Goal: Contribute content: Add original content to the website for others to see

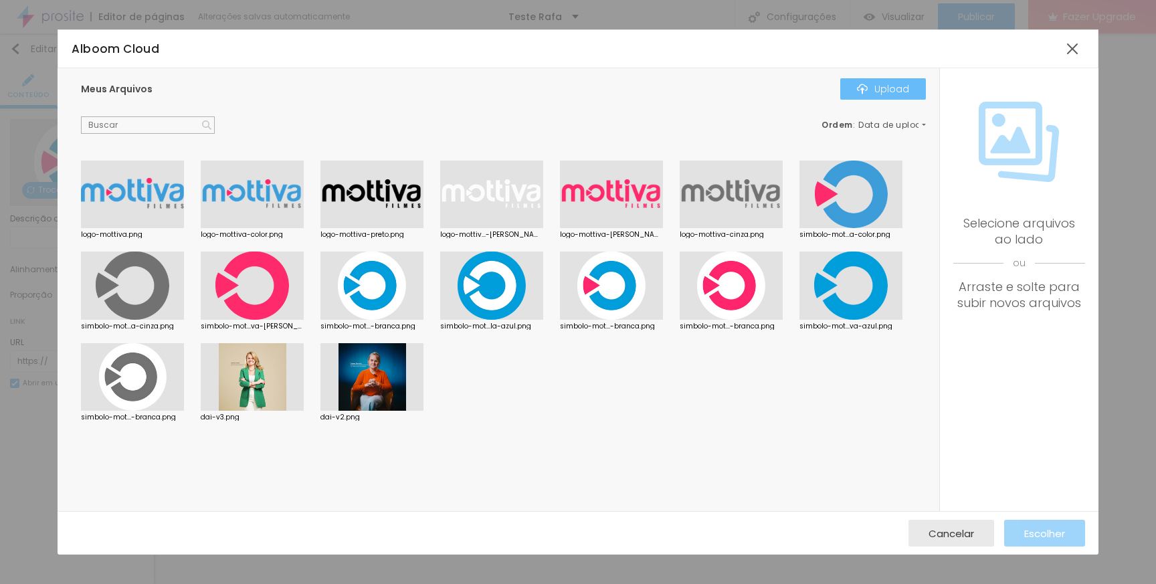
click at [900, 98] on button "Upload" at bounding box center [883, 88] width 86 height 21
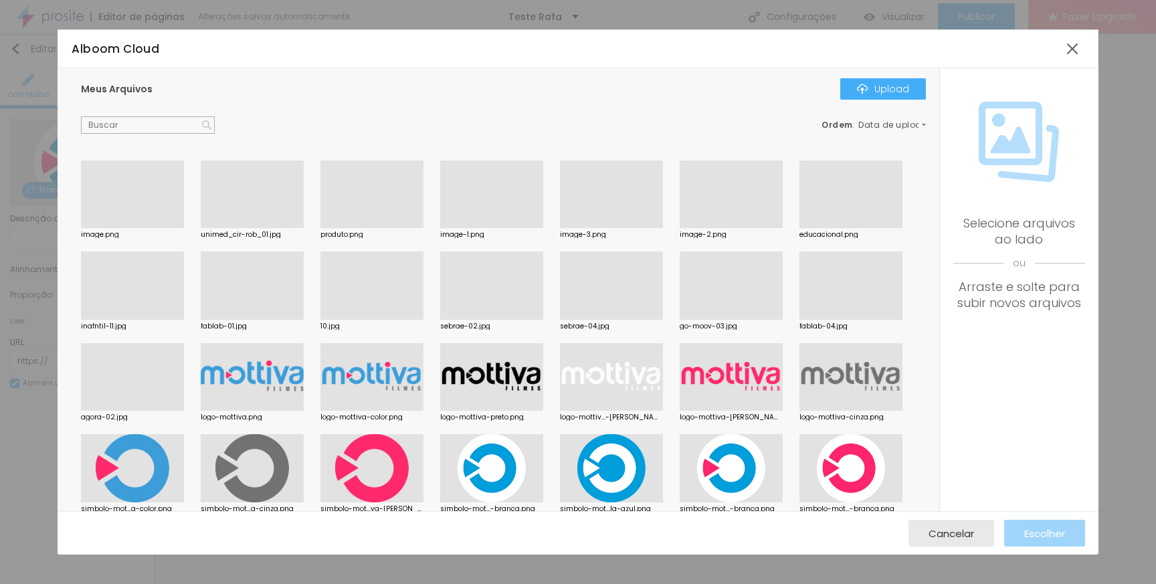
scroll to position [171, 0]
click at [286, 583] on div "Subindo 15/16 arquivos" at bounding box center [578, 588] width 1156 height 8
click at [1068, 51] on div at bounding box center [1072, 49] width 24 height 24
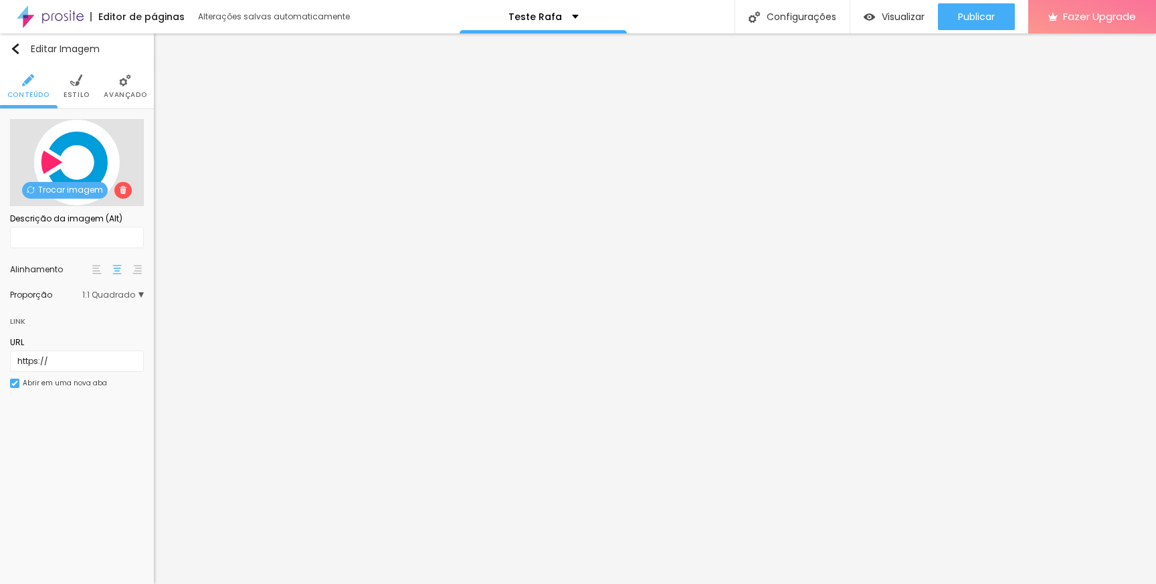
click at [88, 188] on span "Trocar imagem" at bounding box center [65, 190] width 86 height 17
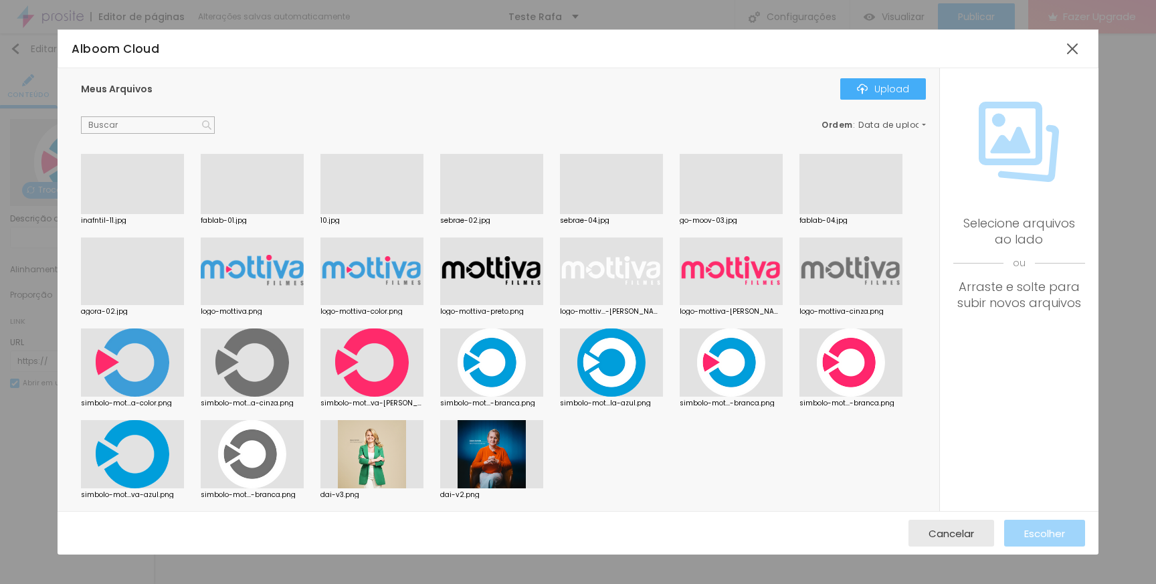
scroll to position [0, 0]
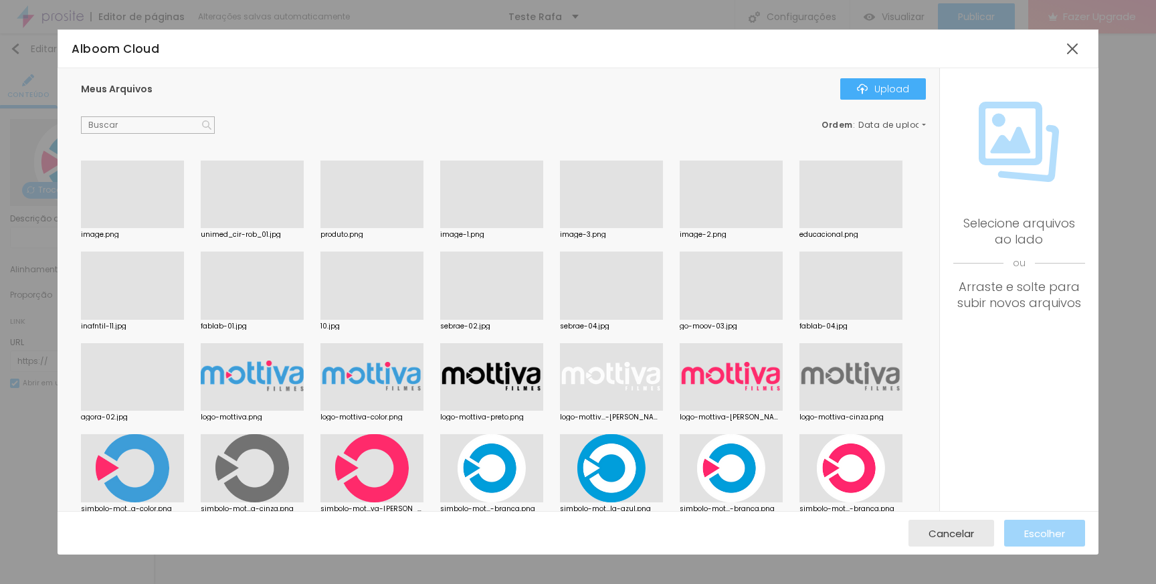
click at [386, 228] on div at bounding box center [371, 228] width 103 height 0
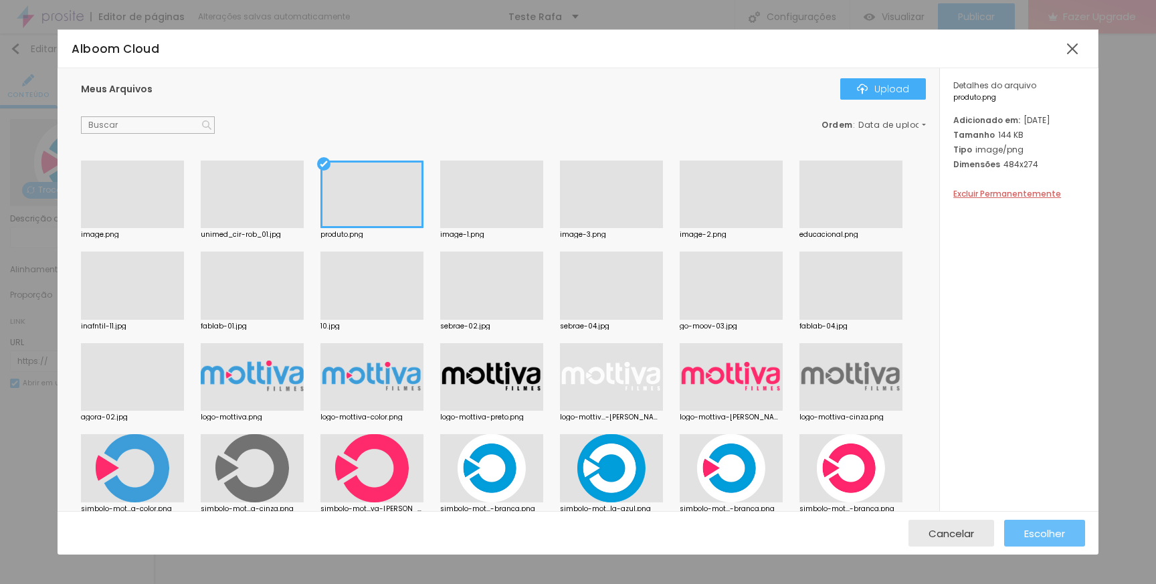
click at [1031, 537] on span "Escolher" at bounding box center [1044, 533] width 41 height 11
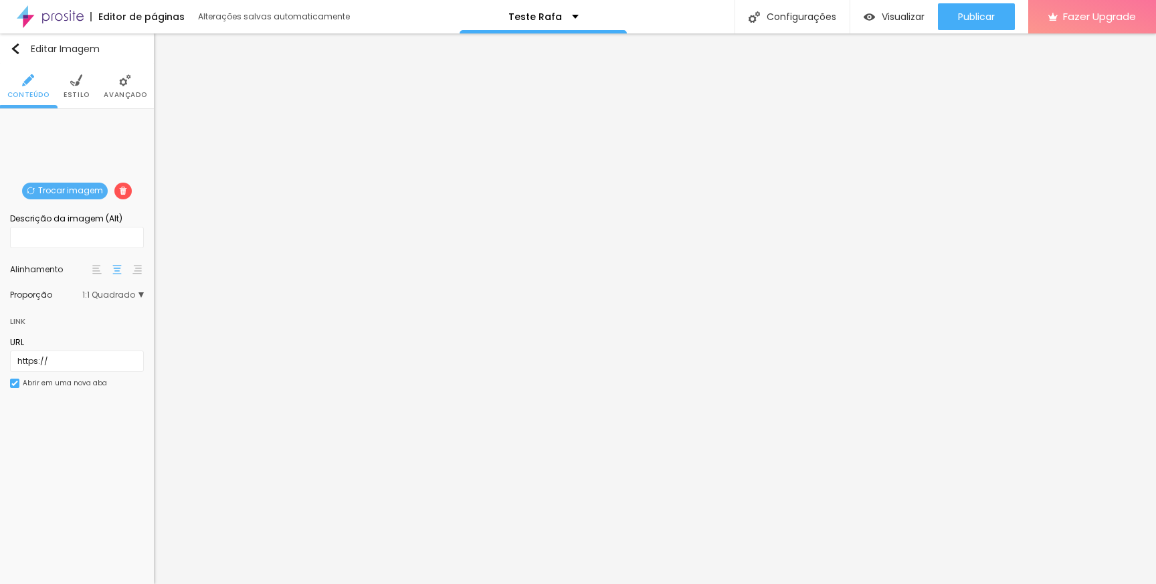
click at [80, 189] on span "Trocar imagem" at bounding box center [65, 191] width 86 height 17
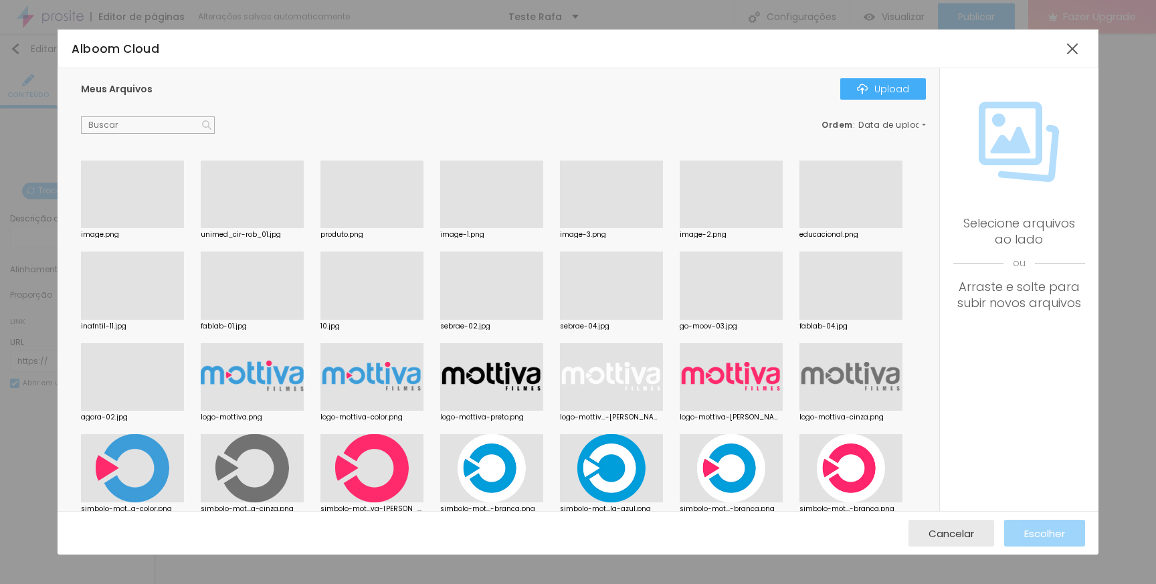
click at [381, 320] on div at bounding box center [371, 320] width 103 height 0
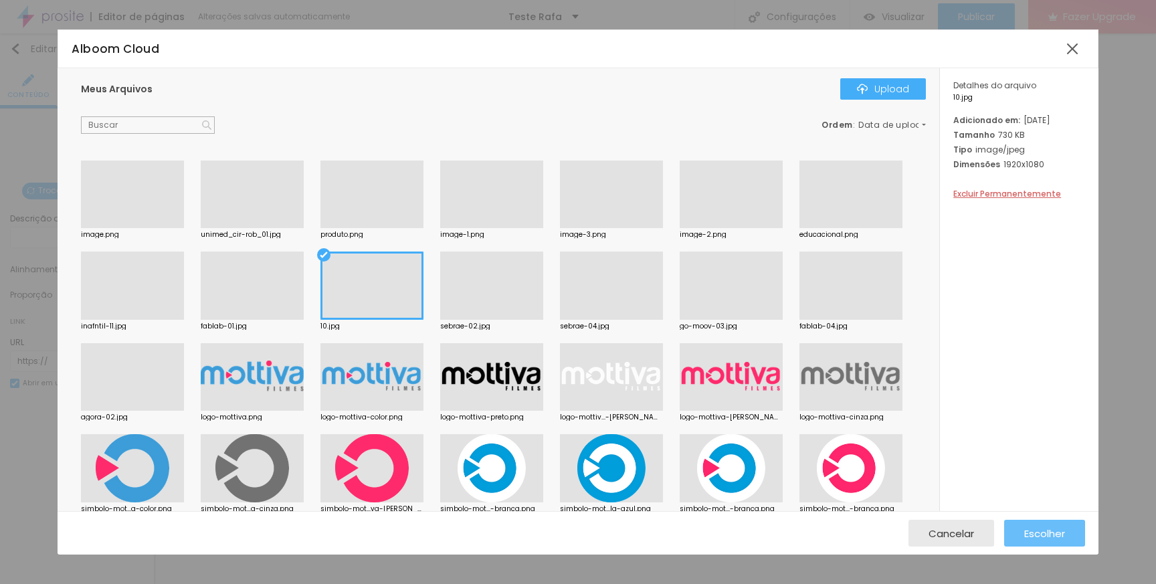
click at [1050, 532] on span "Escolher" at bounding box center [1044, 533] width 41 height 11
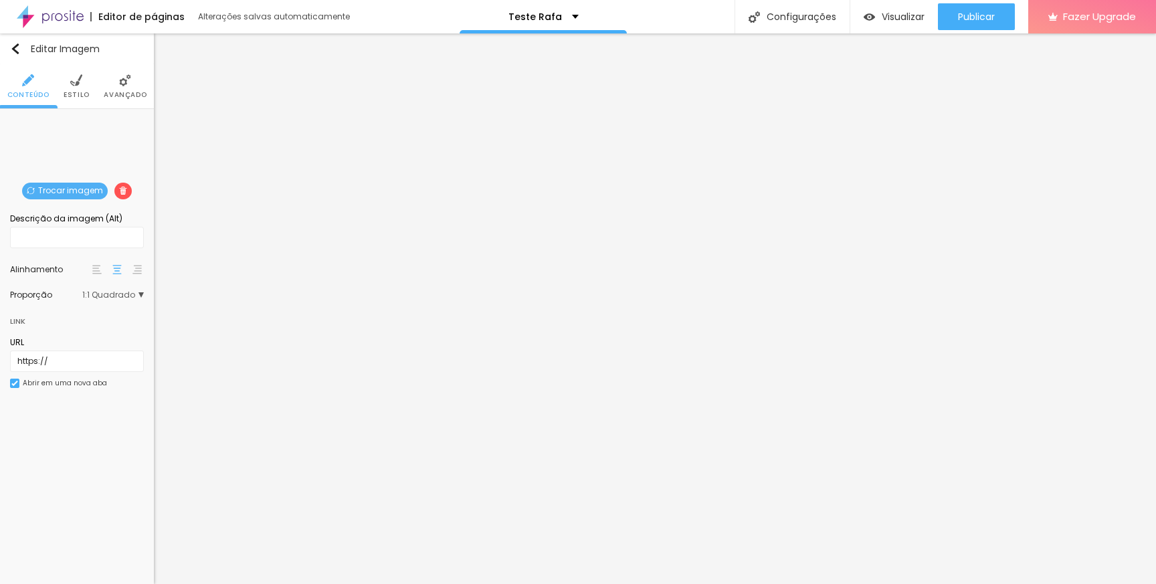
click at [70, 191] on span "Trocar imagem" at bounding box center [65, 191] width 86 height 17
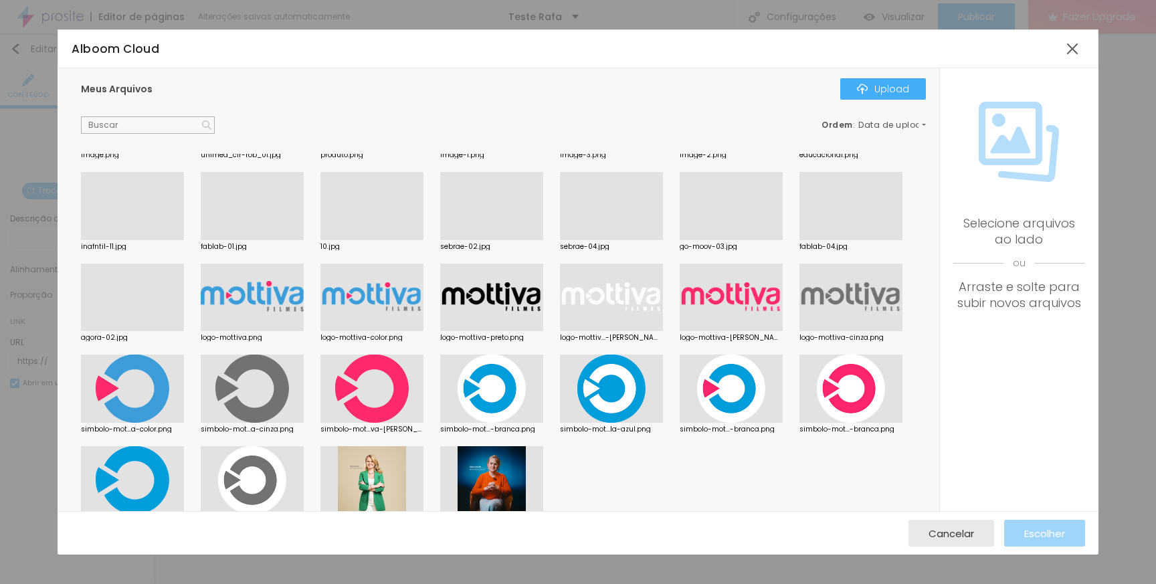
scroll to position [100, 0]
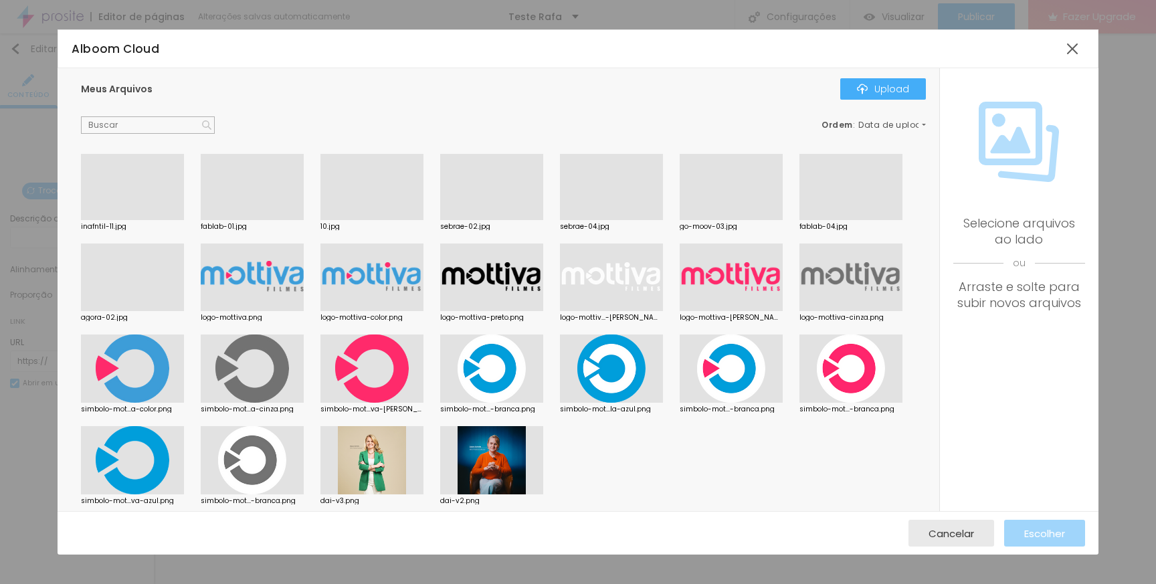
click at [390, 281] on div at bounding box center [371, 277] width 103 height 68
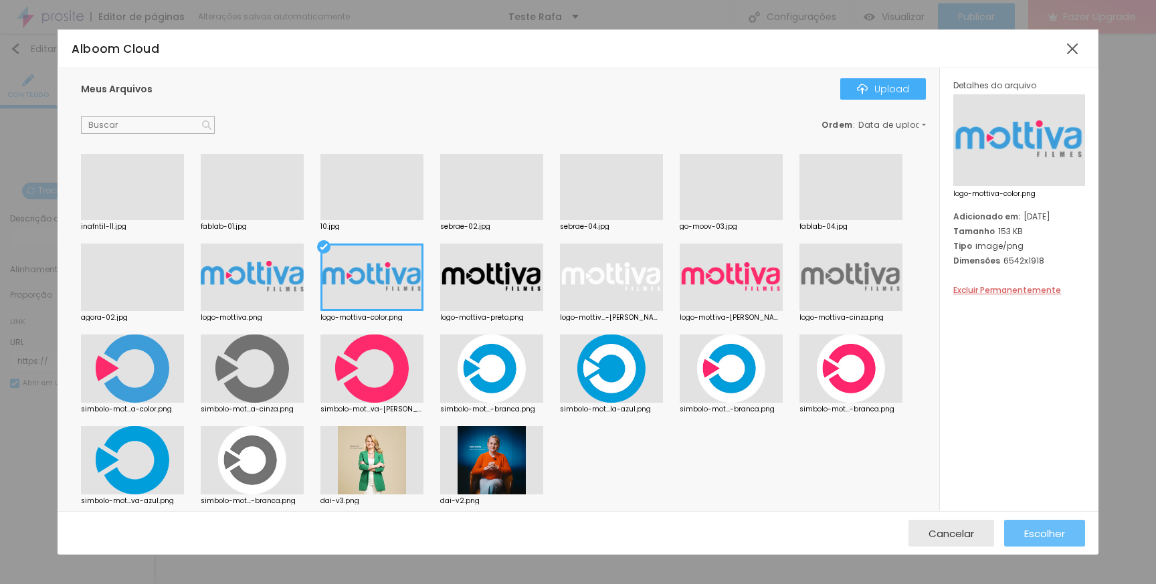
click at [1047, 532] on span "Escolher" at bounding box center [1044, 533] width 41 height 11
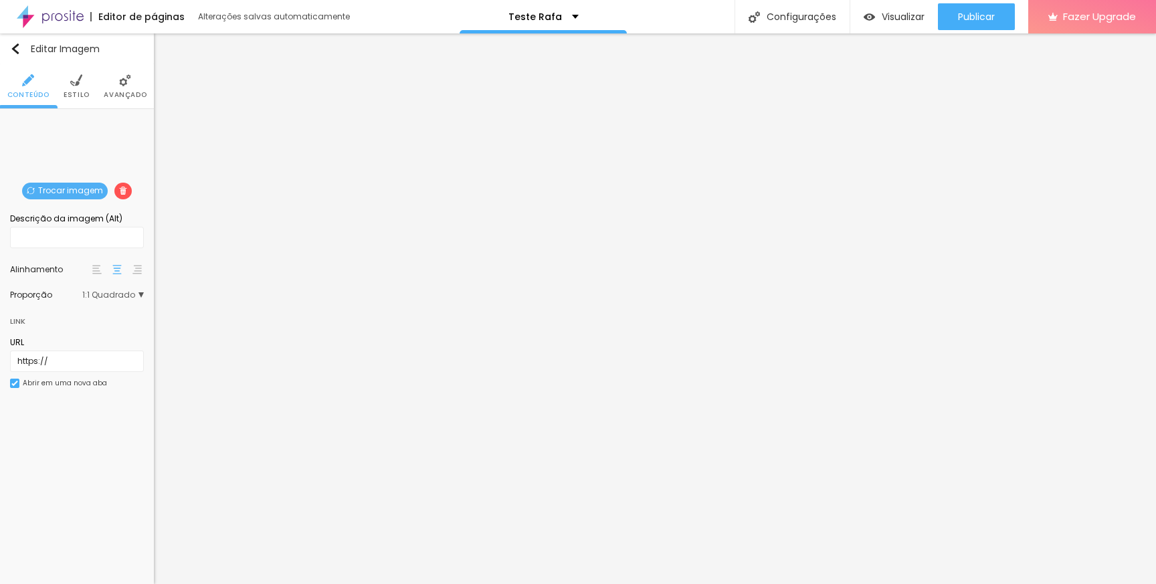
click at [77, 119] on div "Trocar imagem" at bounding box center [77, 119] width 0 height 0
click at [36, 298] on div "Proporção" at bounding box center [46, 295] width 72 height 8
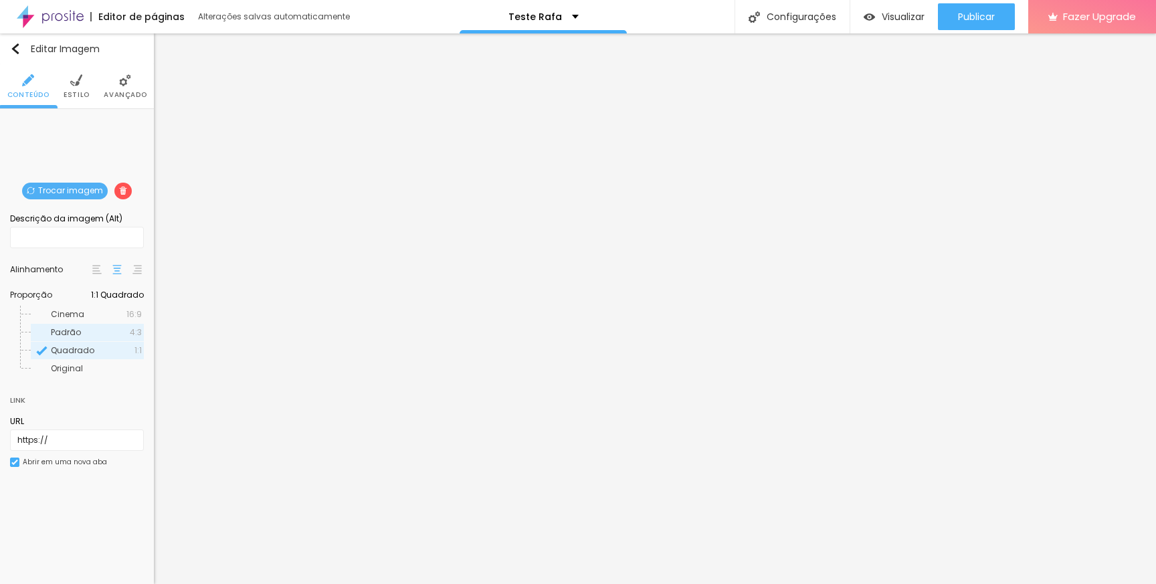
click at [68, 330] on span "Padrão" at bounding box center [66, 331] width 30 height 11
click at [66, 367] on span "Original" at bounding box center [67, 368] width 32 height 11
click at [71, 312] on span "Cinema" at bounding box center [67, 313] width 33 height 11
click at [74, 330] on span "Padrão" at bounding box center [66, 331] width 30 height 11
click at [74, 354] on span "Quadrado" at bounding box center [72, 349] width 43 height 11
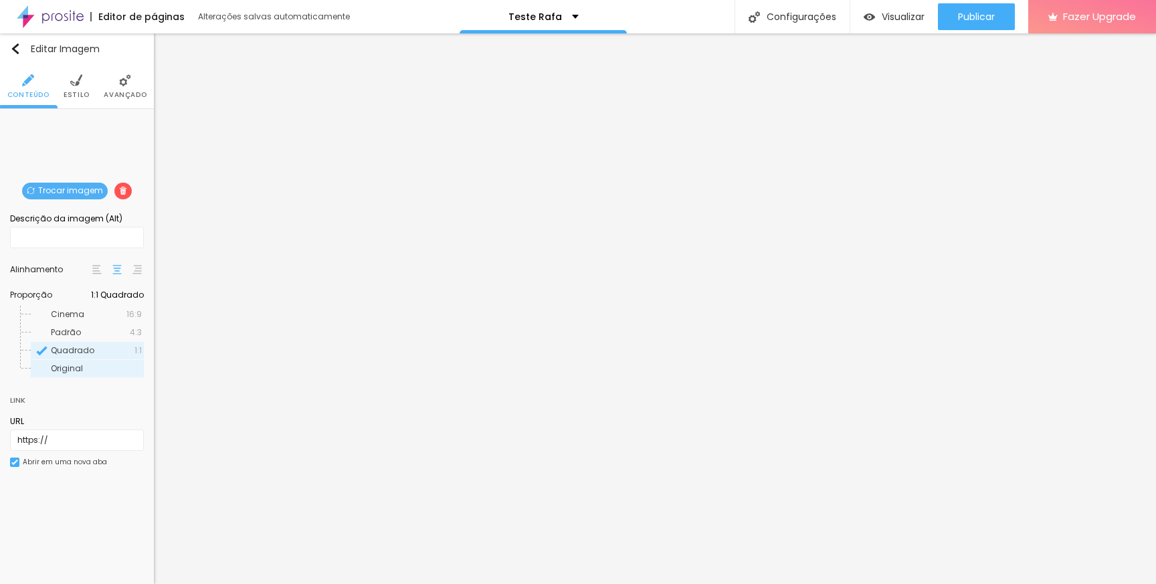
click at [73, 367] on span "Original" at bounding box center [67, 368] width 32 height 11
click at [82, 191] on span "Trocar imagem" at bounding box center [65, 191] width 86 height 17
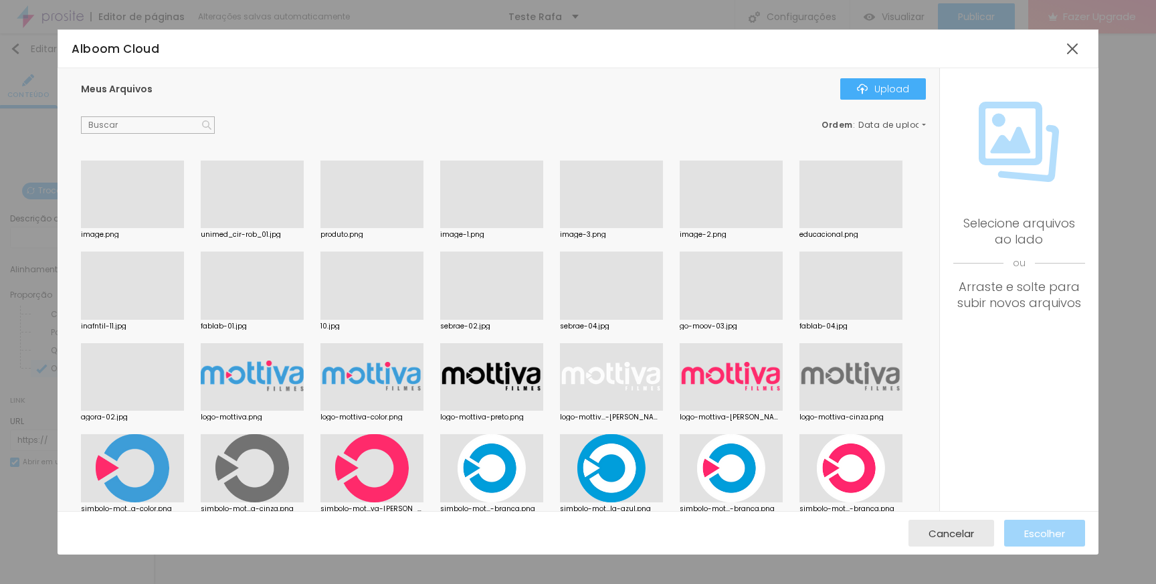
click at [599, 380] on div at bounding box center [611, 377] width 103 height 68
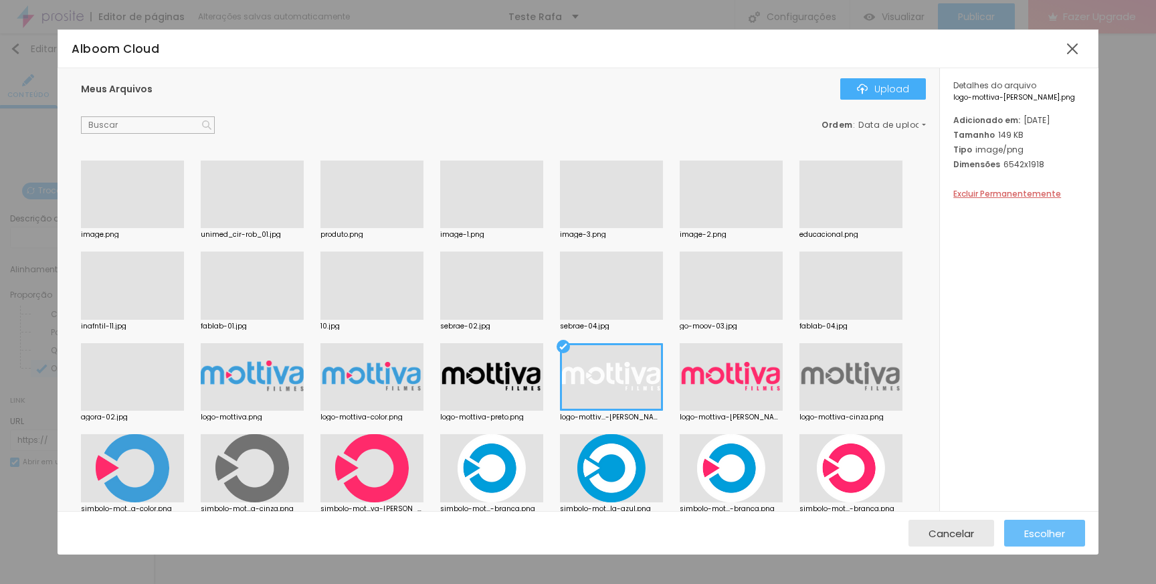
click at [1035, 532] on span "Escolher" at bounding box center [1044, 533] width 41 height 11
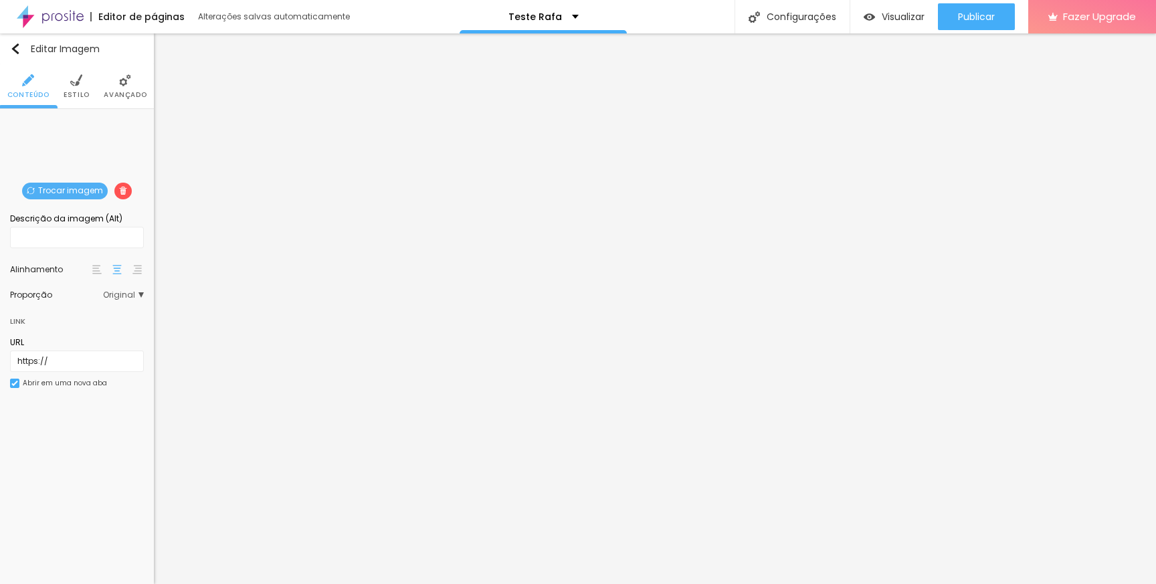
click at [66, 186] on span "Trocar imagem" at bounding box center [65, 191] width 86 height 17
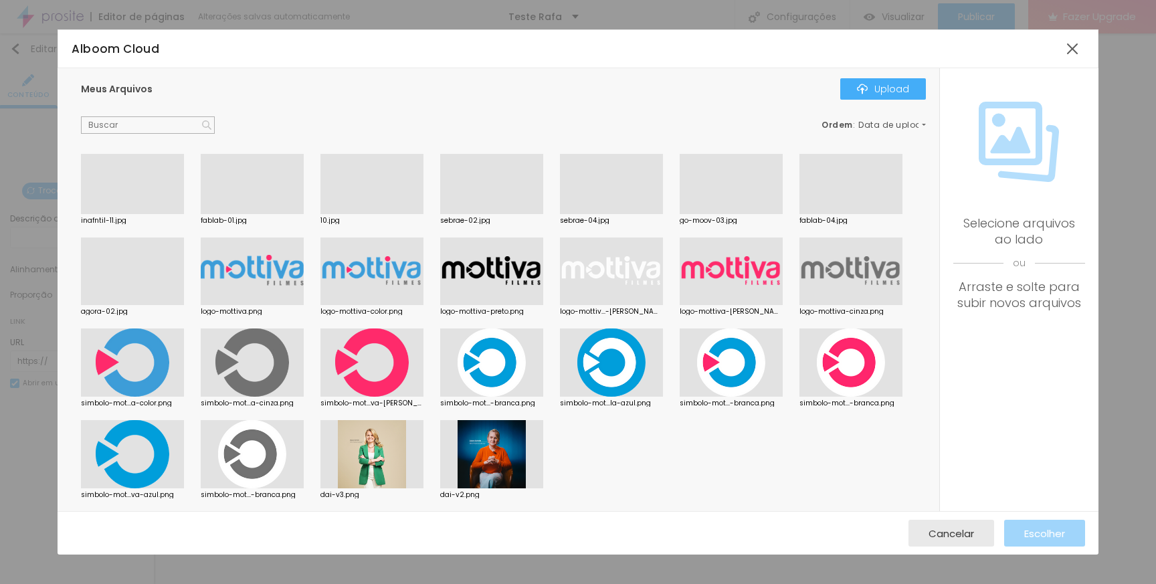
scroll to position [0, 0]
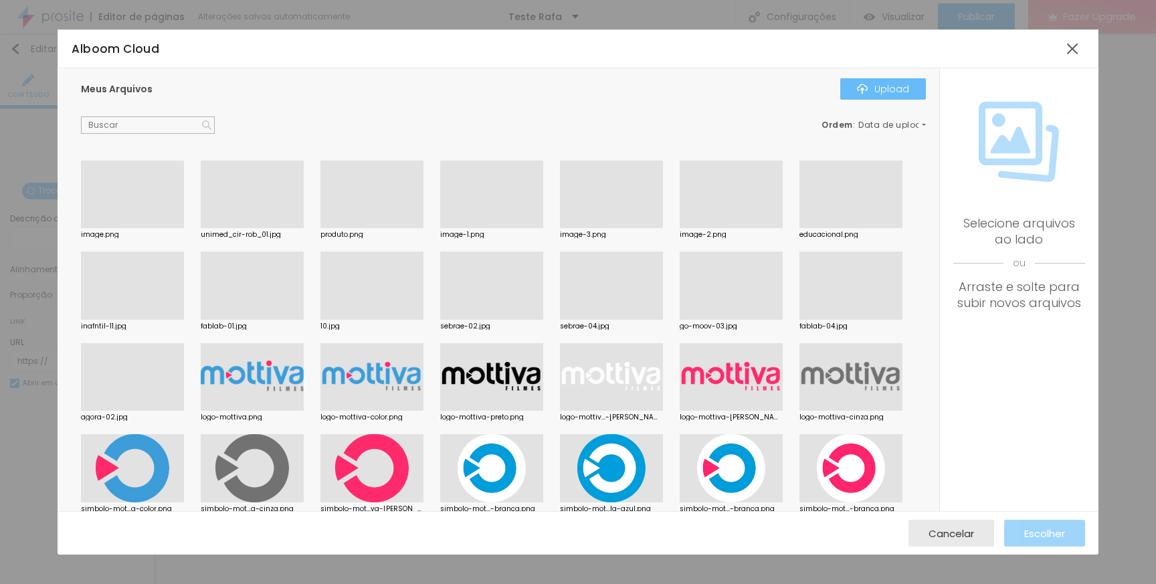
click at [902, 89] on div "Upload" at bounding box center [883, 89] width 52 height 11
click at [1076, 49] on div at bounding box center [1072, 49] width 24 height 24
